Goal: Task Accomplishment & Management: Use online tool/utility

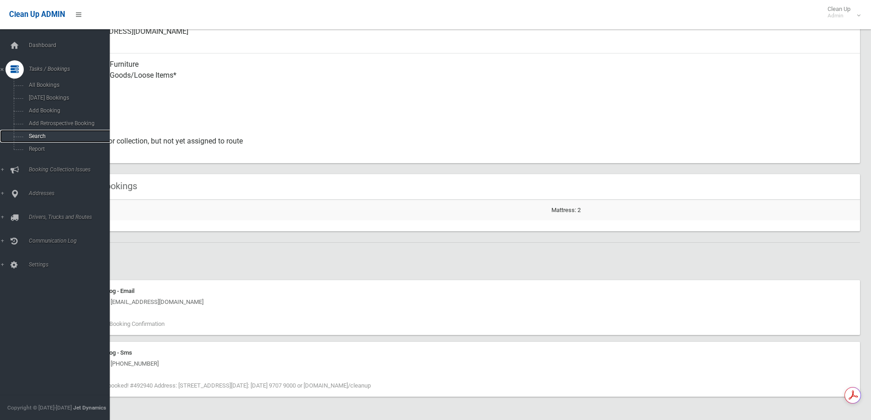
click at [39, 138] on span "Search" at bounding box center [67, 136] width 83 height 6
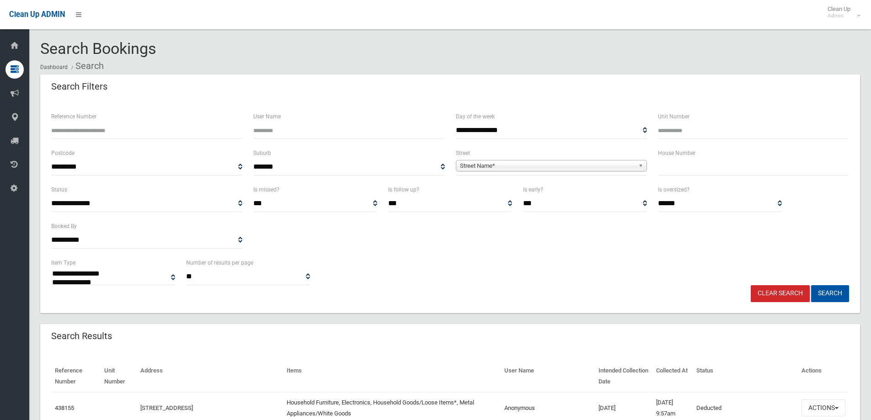
select select
click at [711, 170] on input "text" at bounding box center [753, 167] width 191 height 17
type input "**"
click at [509, 163] on span "Street Name*" at bounding box center [547, 165] width 175 height 11
type input "******"
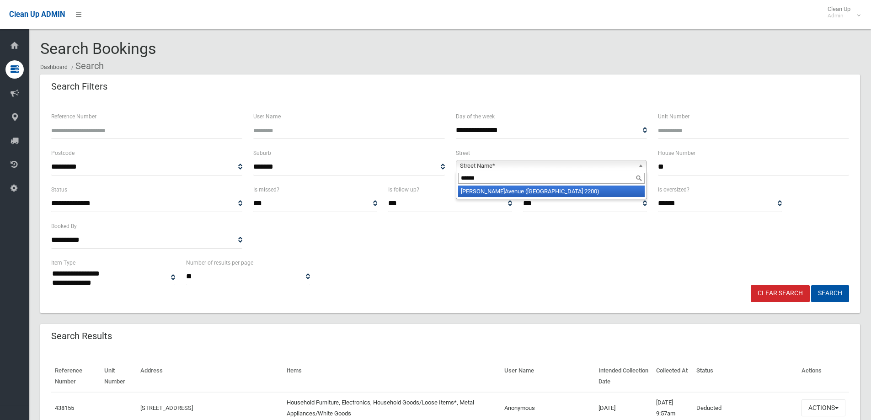
click at [516, 192] on li "Dalton Avenue (CONDELL PARK 2200)" at bounding box center [551, 191] width 186 height 11
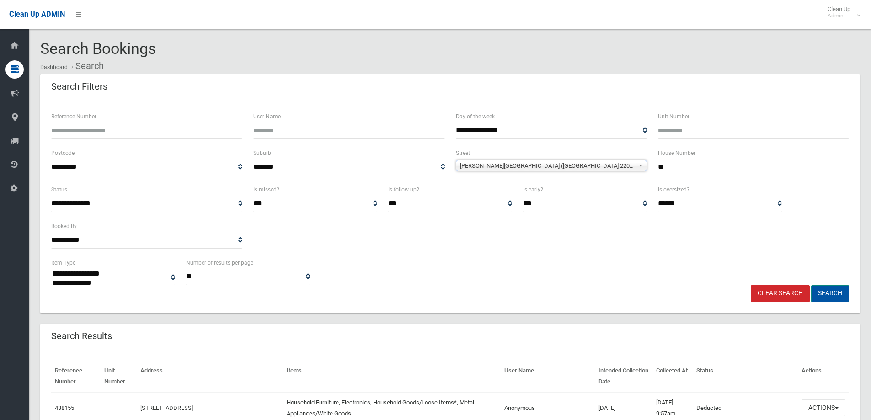
click at [840, 295] on button "Search" at bounding box center [830, 293] width 38 height 17
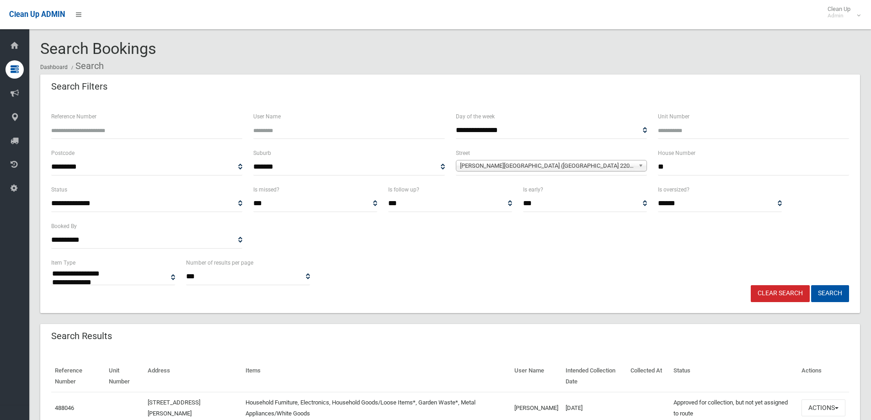
select select
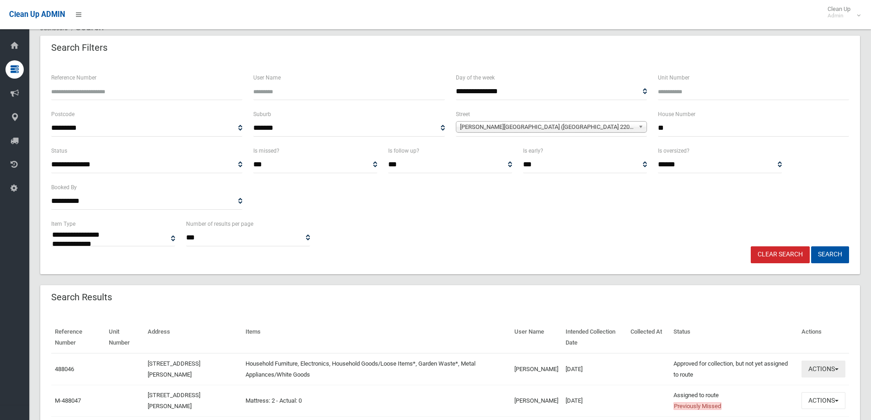
scroll to position [91, 0]
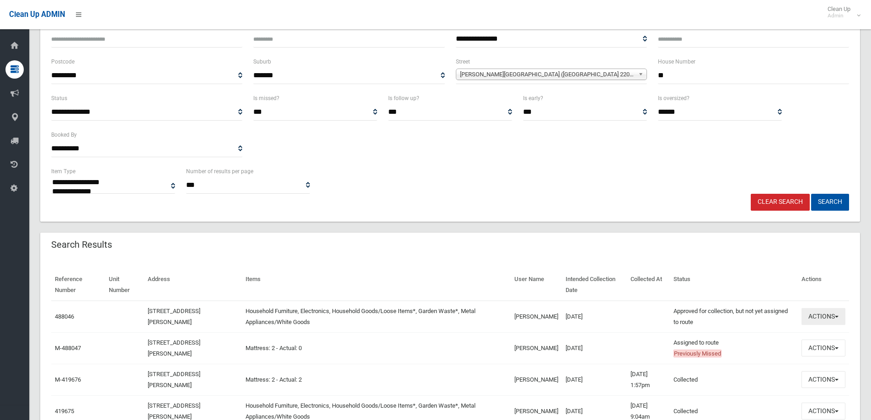
click at [831, 311] on button "Actions" at bounding box center [823, 316] width 44 height 17
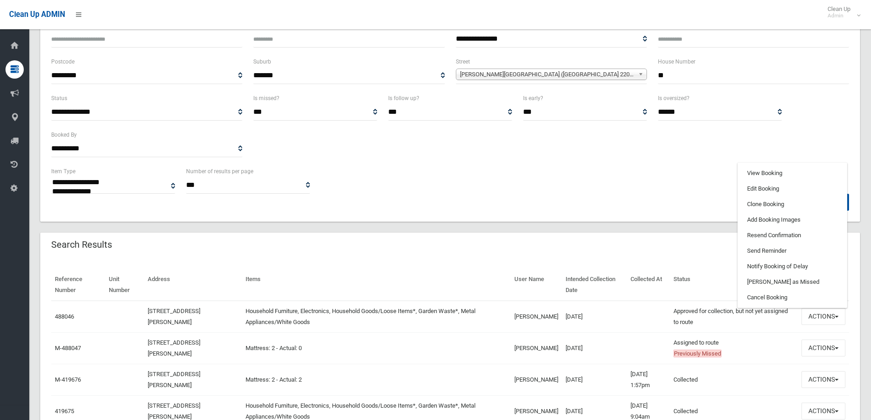
click at [633, 219] on div "**********" at bounding box center [449, 115] width 819 height 213
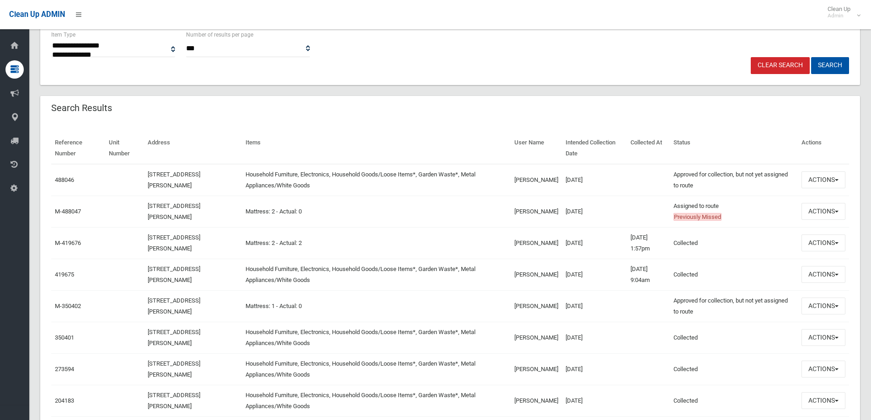
scroll to position [229, 0]
click at [826, 210] on button "Actions" at bounding box center [823, 210] width 44 height 17
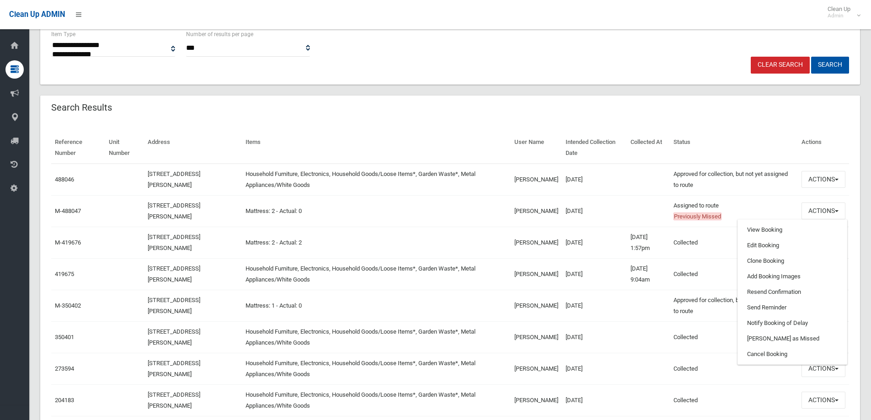
click at [418, 231] on td "Mattress: 2 - Actual: 2" at bounding box center [376, 243] width 269 height 32
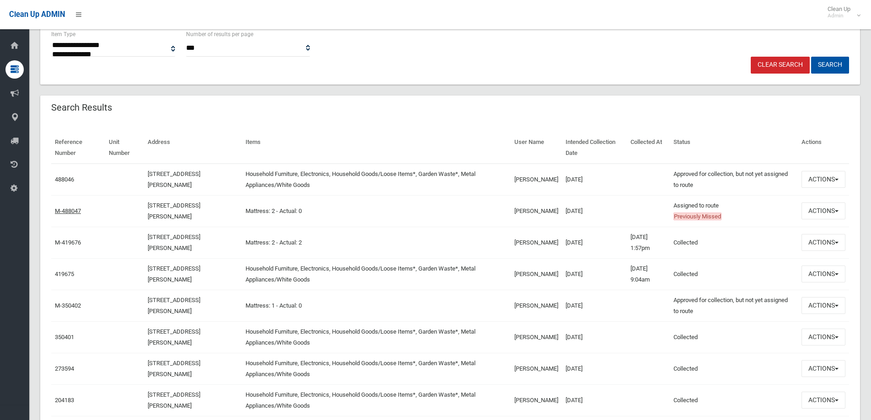
drag, startPoint x: 601, startPoint y: 209, endPoint x: 66, endPoint y: 207, distance: 534.7
click at [66, 207] on tr "M-488047 39 Dalton Avenue, CONDELL PARK NSW 2200 Mattress: 2 - Actual: 0 natash…" at bounding box center [450, 211] width 798 height 32
click at [451, 207] on td "Mattress: 2 - Actual: 0" at bounding box center [376, 211] width 269 height 32
drag, startPoint x: 607, startPoint y: 219, endPoint x: 160, endPoint y: 203, distance: 446.8
click at [160, 203] on tr "M-488047 39 Dalton Avenue, CONDELL PARK NSW 2200 Mattress: 2 - Actual: 0 natash…" at bounding box center [450, 211] width 798 height 32
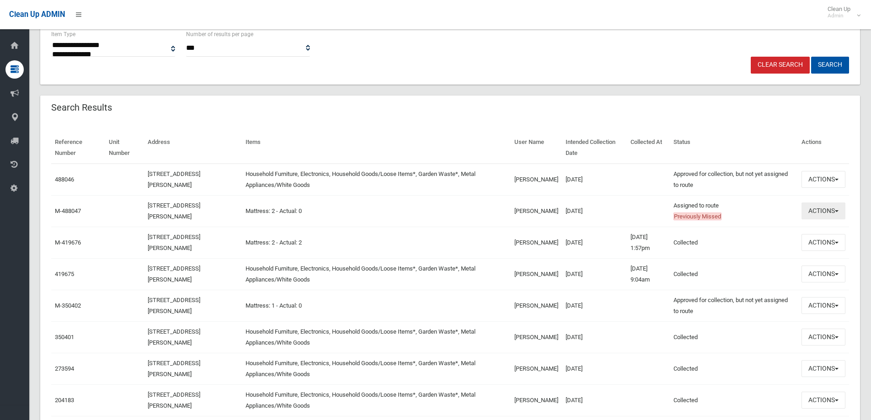
click at [827, 211] on button "Actions" at bounding box center [823, 210] width 44 height 17
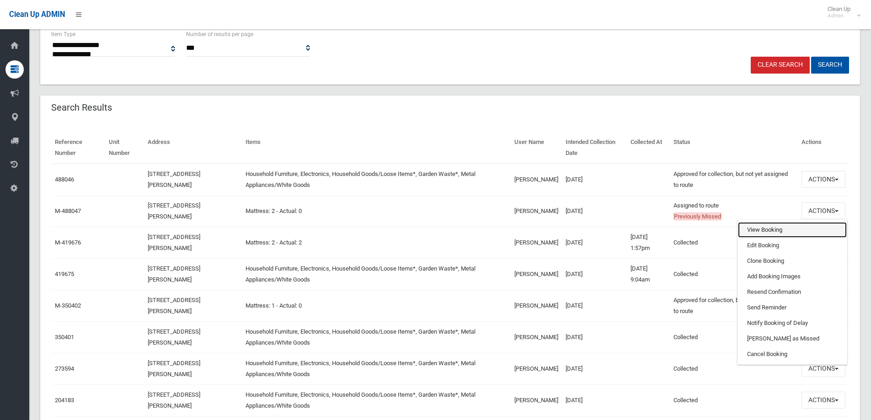
click at [782, 225] on link "View Booking" at bounding box center [792, 230] width 109 height 16
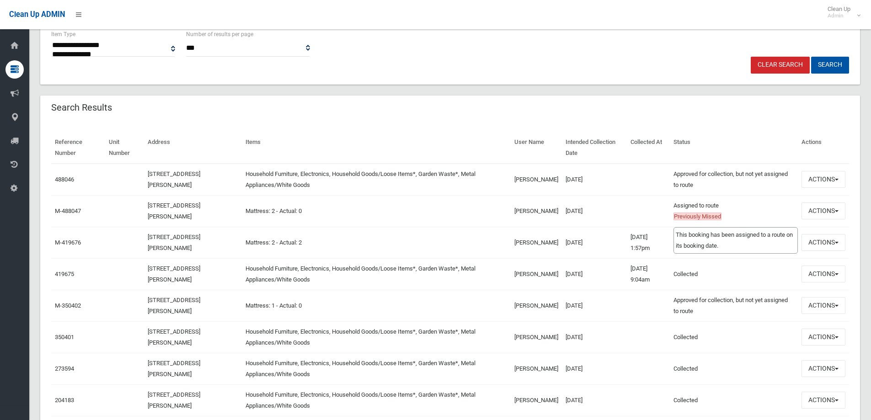
click at [712, 219] on span "Previously Missed" at bounding box center [697, 217] width 48 height 8
drag, startPoint x: 389, startPoint y: 218, endPoint x: 212, endPoint y: 194, distance: 178.9
click at [212, 194] on tbody "488046 39 Dalton Avenue, CONDELL PARK NSW 2200 Household Furniture, Electronics…" at bounding box center [450, 321] width 798 height 315
click at [598, 180] on td "21/10/2025" at bounding box center [594, 180] width 65 height 32
click at [682, 102] on div "Search Results" at bounding box center [449, 109] width 819 height 26
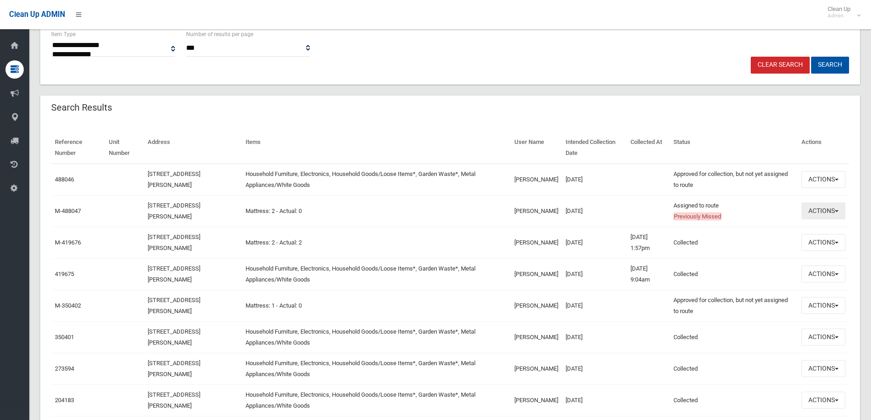
click at [835, 213] on button "Actions" at bounding box center [823, 210] width 44 height 17
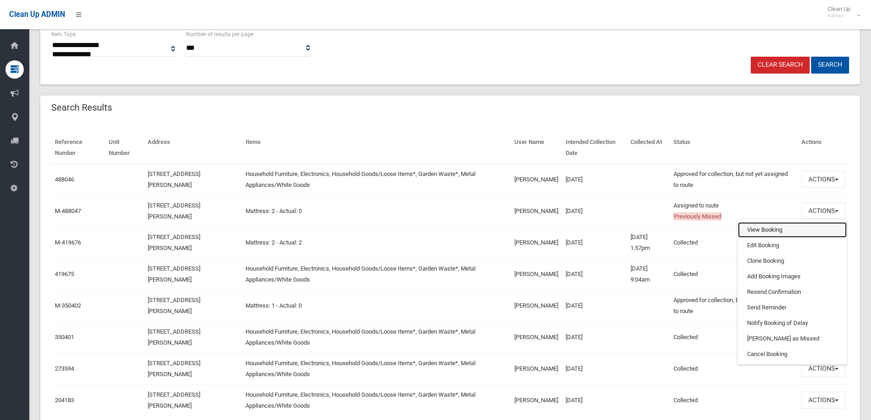
click at [781, 230] on link "View Booking" at bounding box center [792, 230] width 109 height 16
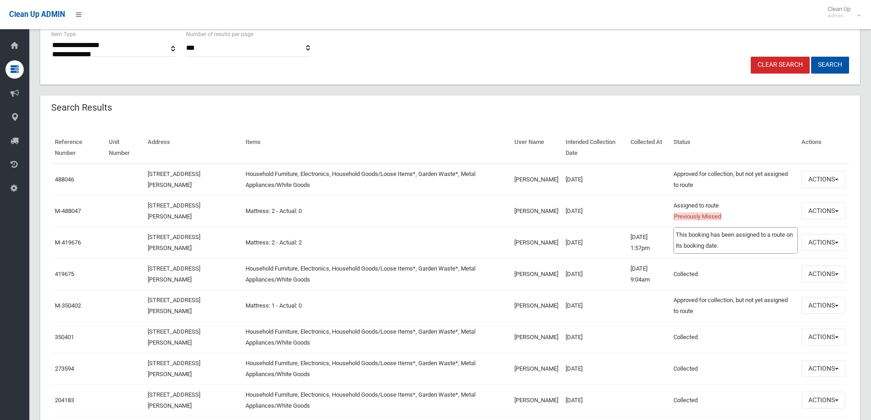
drag, startPoint x: 280, startPoint y: 203, endPoint x: 734, endPoint y: 201, distance: 453.8
click at [734, 201] on tr "M-488047 39 Dalton Avenue, CONDELL PARK NSW 2200 Mattress: 2 - Actual: 0 natash…" at bounding box center [450, 211] width 798 height 32
click at [627, 217] on td at bounding box center [648, 211] width 43 height 32
drag, startPoint x: 615, startPoint y: 218, endPoint x: 143, endPoint y: 202, distance: 472.8
click at [143, 202] on tr "M-488047 39 Dalton Avenue, CONDELL PARK NSW 2200 Mattress: 2 - Actual: 0 natash…" at bounding box center [450, 211] width 798 height 32
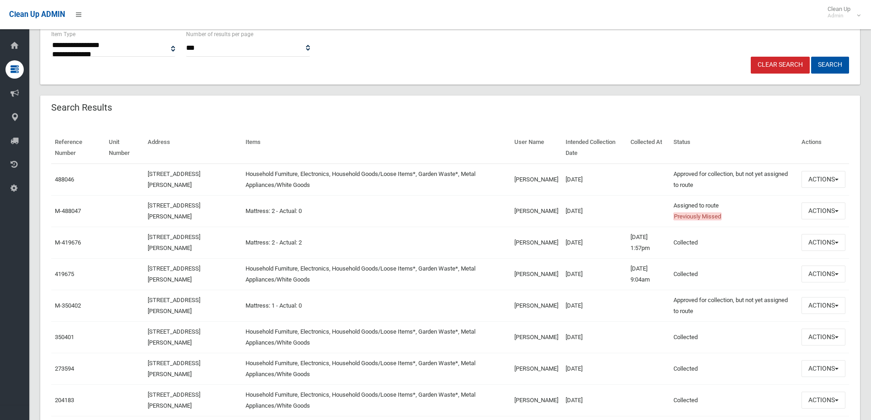
click at [534, 181] on td "[PERSON_NAME]" at bounding box center [536, 180] width 51 height 32
drag, startPoint x: 535, startPoint y: 180, endPoint x: 632, endPoint y: 177, distance: 96.9
click at [632, 177] on tr "488046 39 Dalton Avenue, CONDELL PARK NSW 2200 Household Furniture, Electronics…" at bounding box center [450, 180] width 798 height 32
click at [691, 109] on div "Search Results" at bounding box center [449, 109] width 819 height 26
click at [806, 182] on button "Actions" at bounding box center [823, 179] width 44 height 17
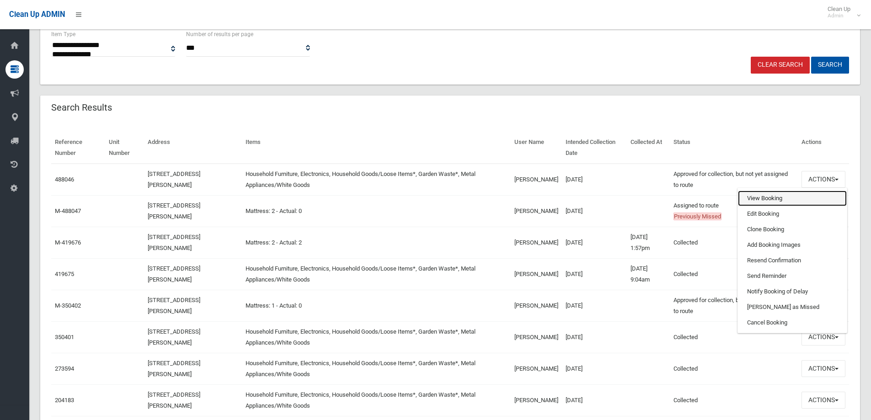
click at [779, 194] on link "View Booking" at bounding box center [792, 199] width 109 height 16
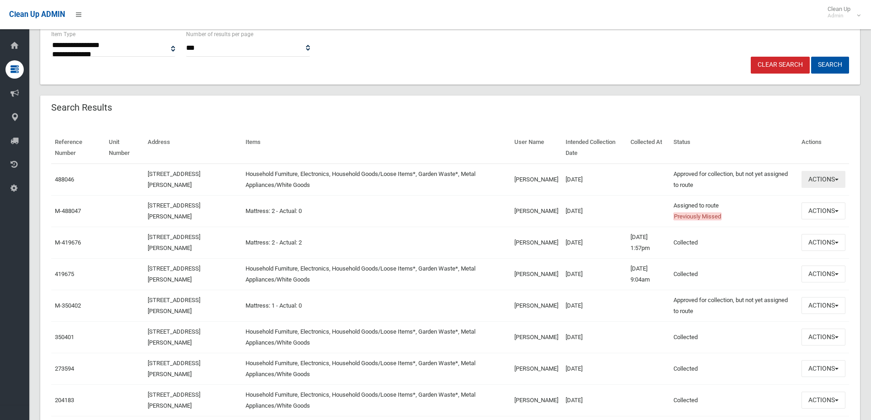
click at [830, 181] on button "Actions" at bounding box center [823, 179] width 44 height 17
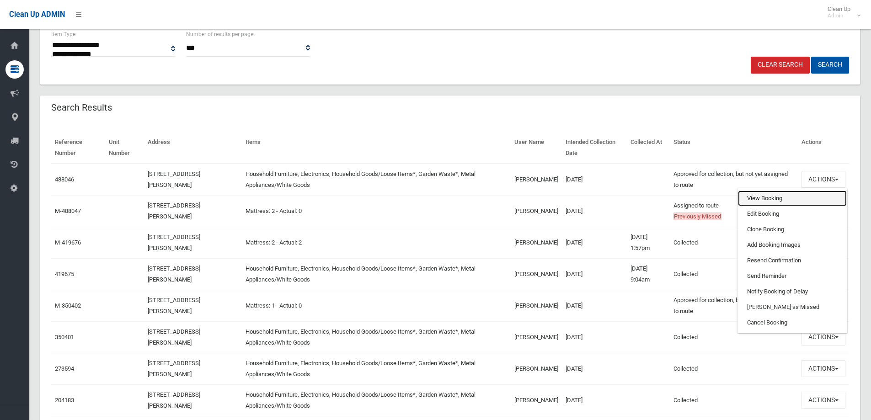
click at [756, 197] on link "View Booking" at bounding box center [792, 199] width 109 height 16
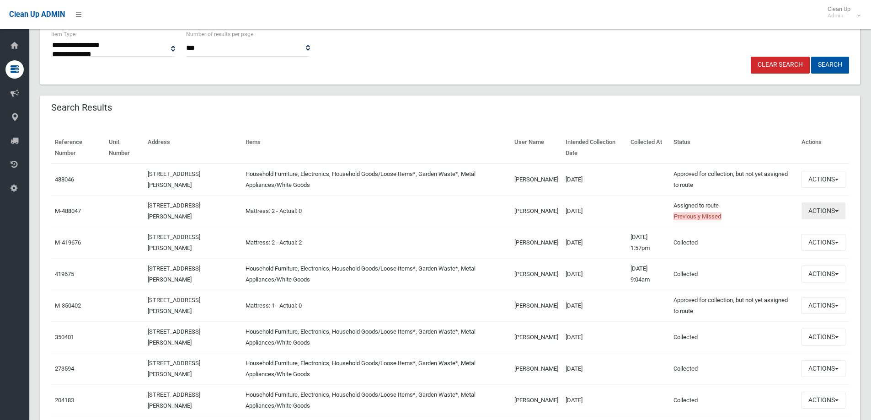
click at [801, 209] on button "Actions" at bounding box center [823, 210] width 44 height 17
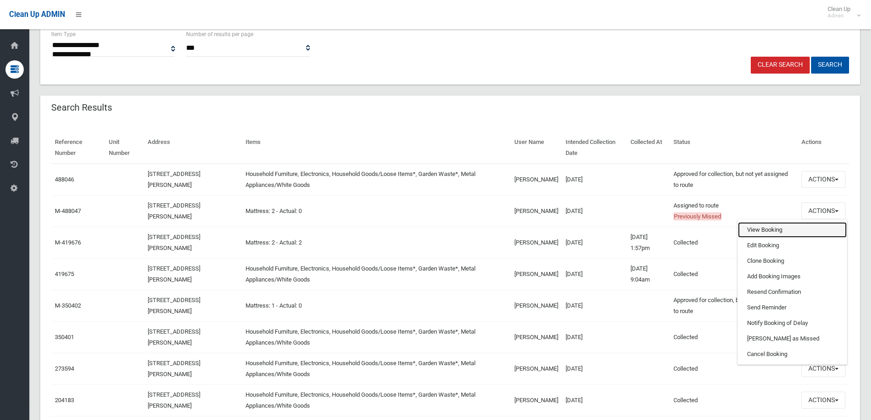
click at [797, 232] on link "View Booking" at bounding box center [792, 230] width 109 height 16
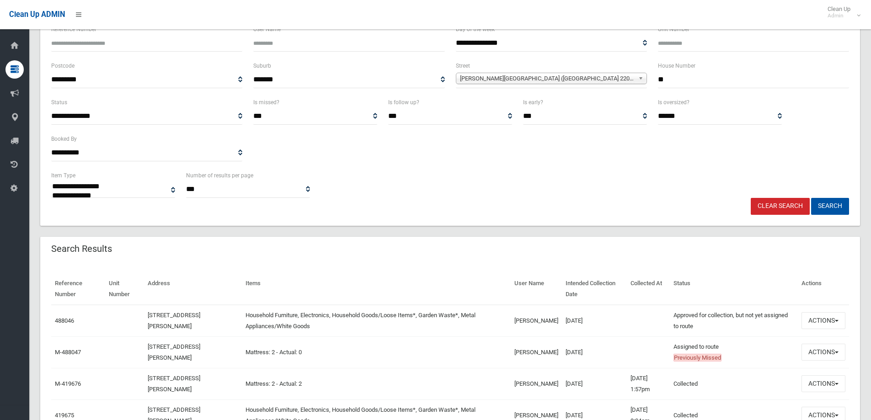
scroll to position [0, 0]
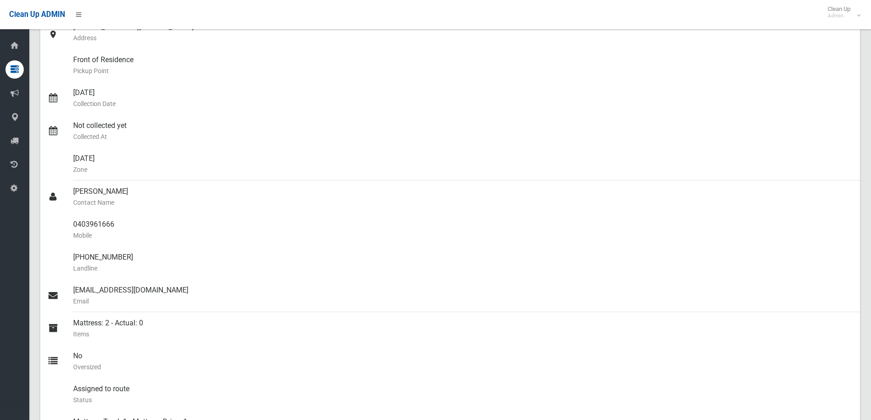
scroll to position [91, 0]
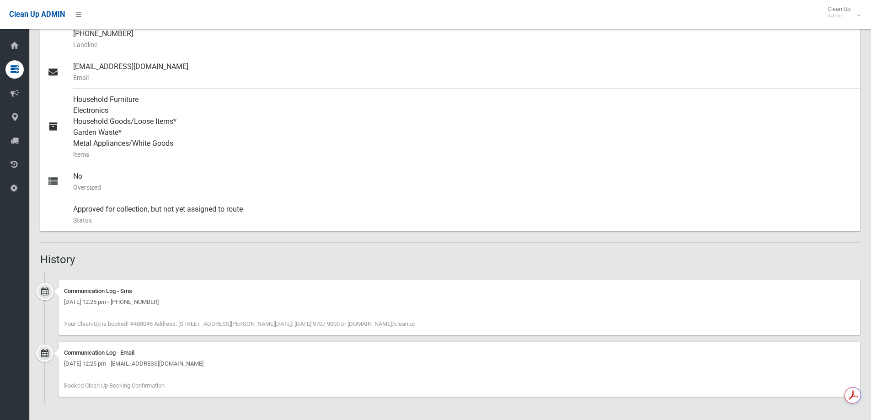
scroll to position [27, 0]
